Goal: Information Seeking & Learning: Learn about a topic

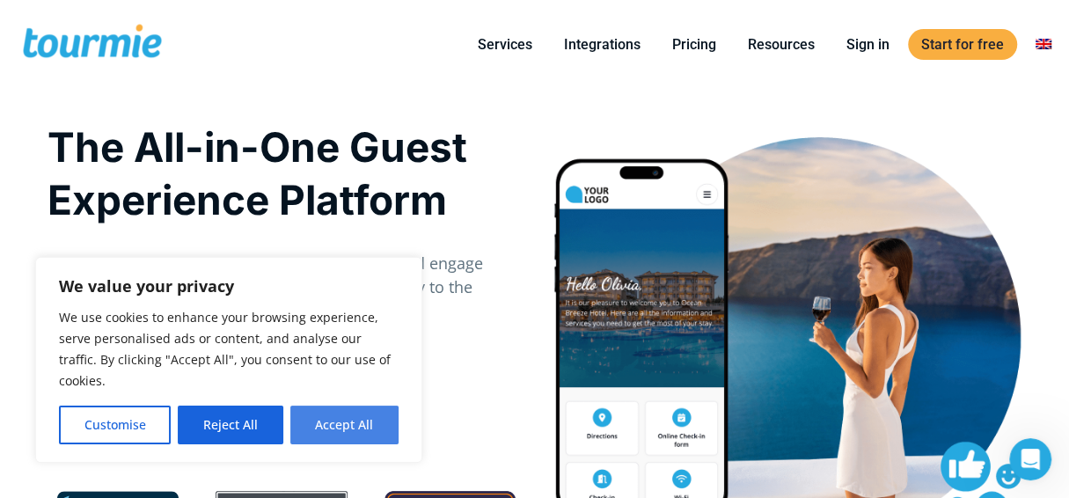
click at [339, 425] on button "Accept All" at bounding box center [344, 425] width 108 height 39
checkbox input "true"
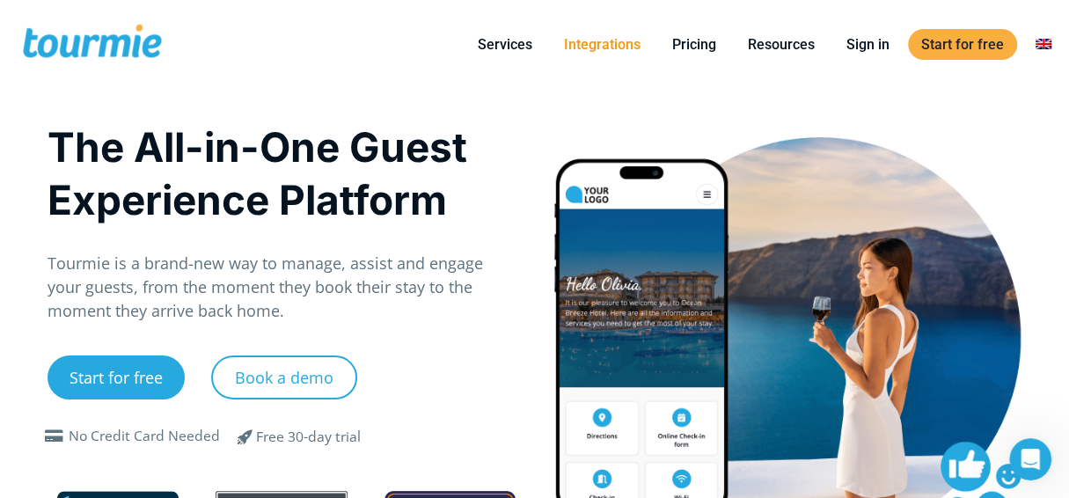
click at [603, 43] on link "Integrations" at bounding box center [602, 44] width 103 height 22
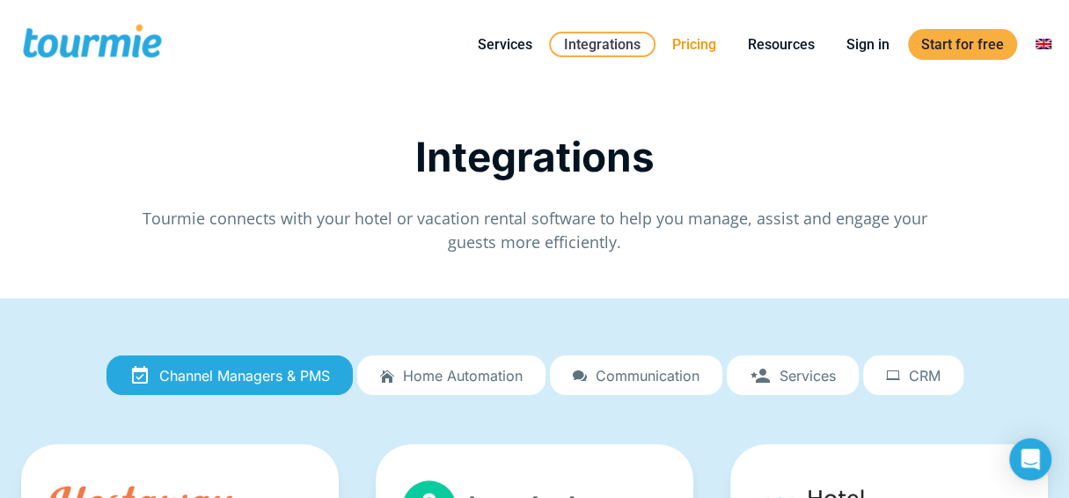
click at [702, 48] on link "Pricing" at bounding box center [694, 44] width 70 height 22
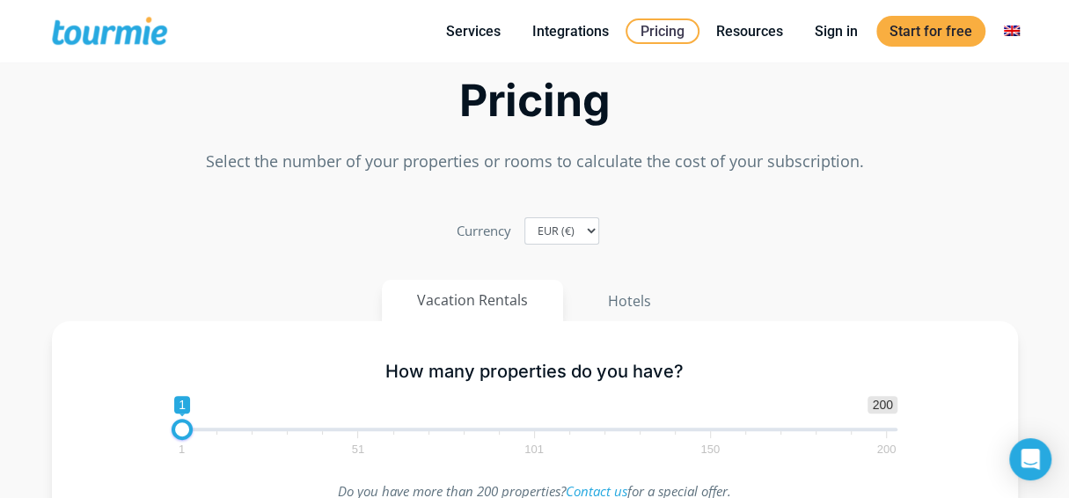
scroll to position [90, 0]
click at [631, 304] on button "Hotels" at bounding box center [629, 300] width 115 height 42
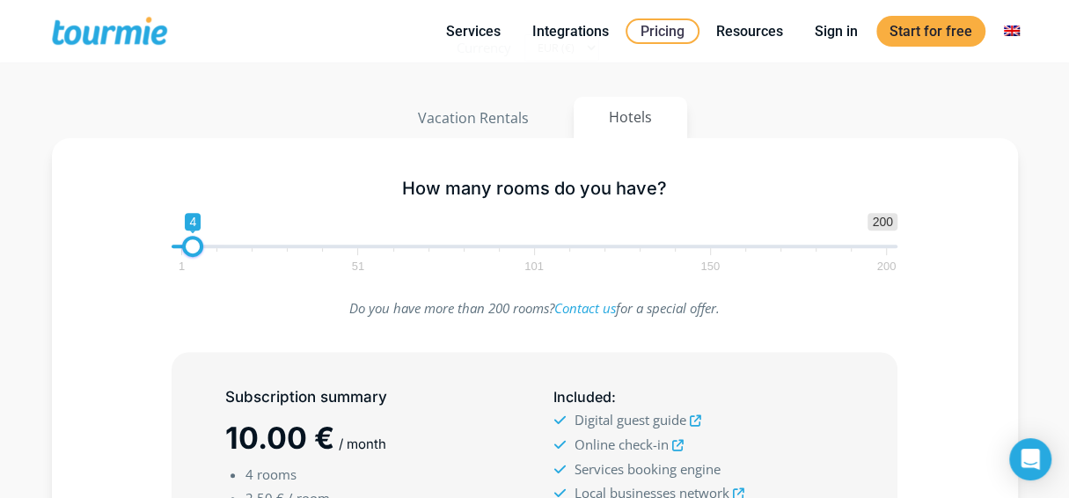
scroll to position [270, 0]
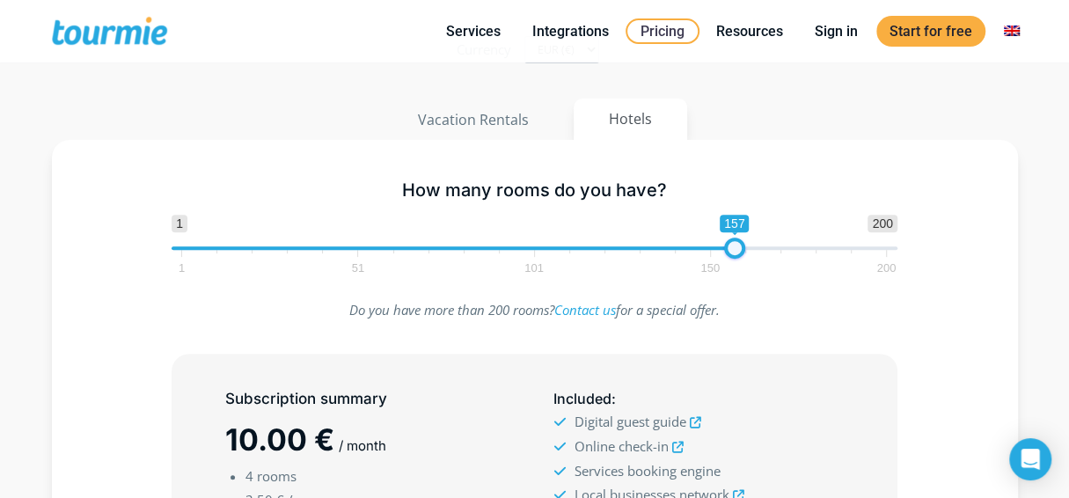
type input "165"
drag, startPoint x: 191, startPoint y: 246, endPoint x: 760, endPoint y: 274, distance: 569.9
click at [760, 274] on div "How many rooms do you have? 1 200 0 0 165 1 51 101 150 200 165" at bounding box center [534, 223] width 763 height 114
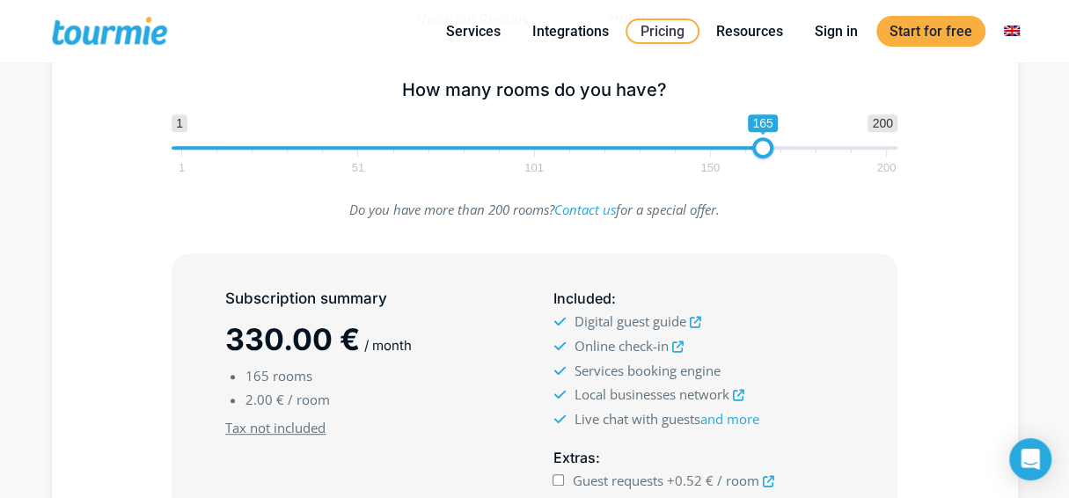
scroll to position [0, 0]
